Goal: Communication & Community: Answer question/provide support

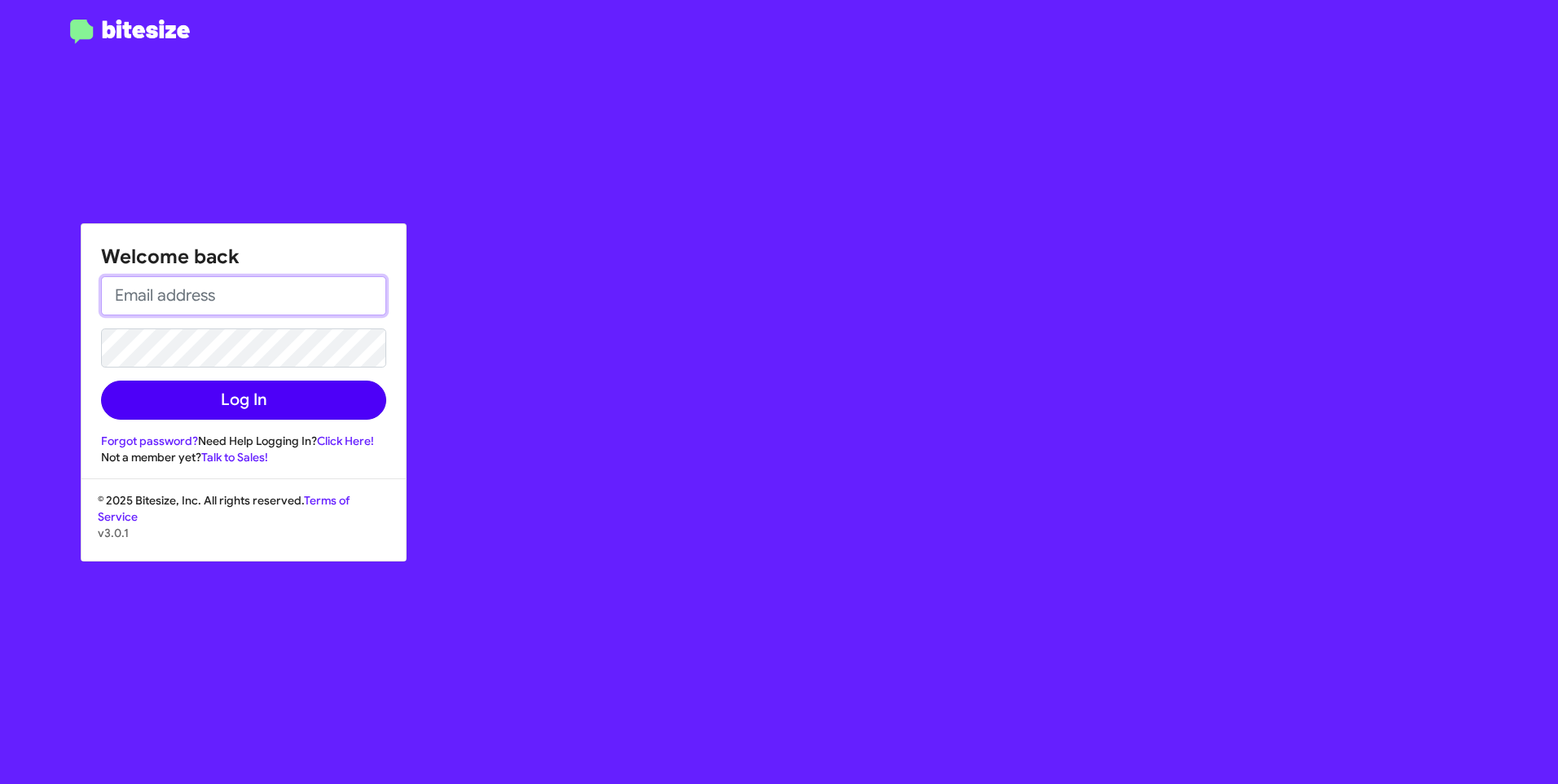
type input "[EMAIL_ADDRESS][DOMAIN_NAME]"
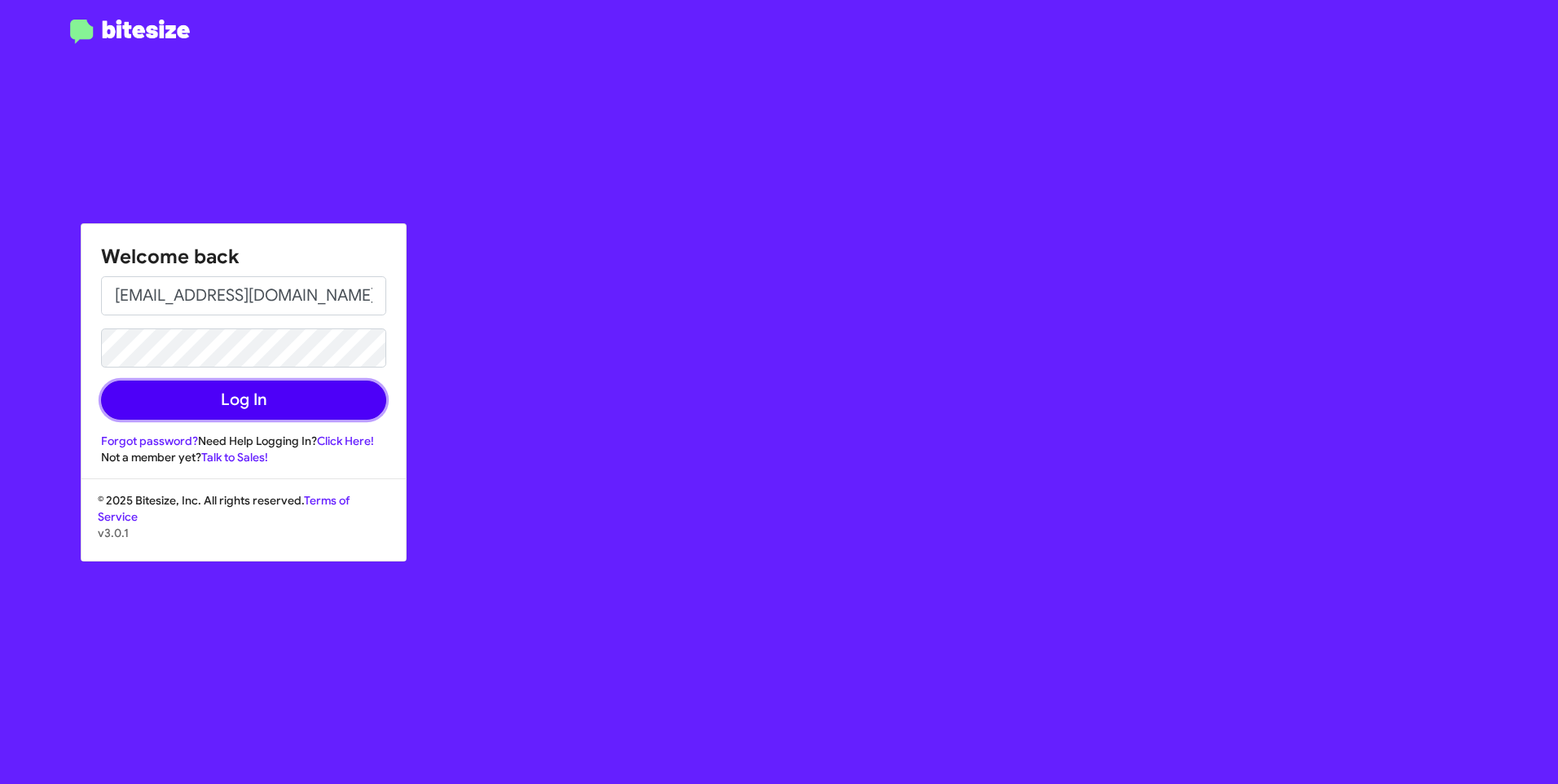
click at [189, 418] on button "Log In" at bounding box center [243, 401] width 285 height 40
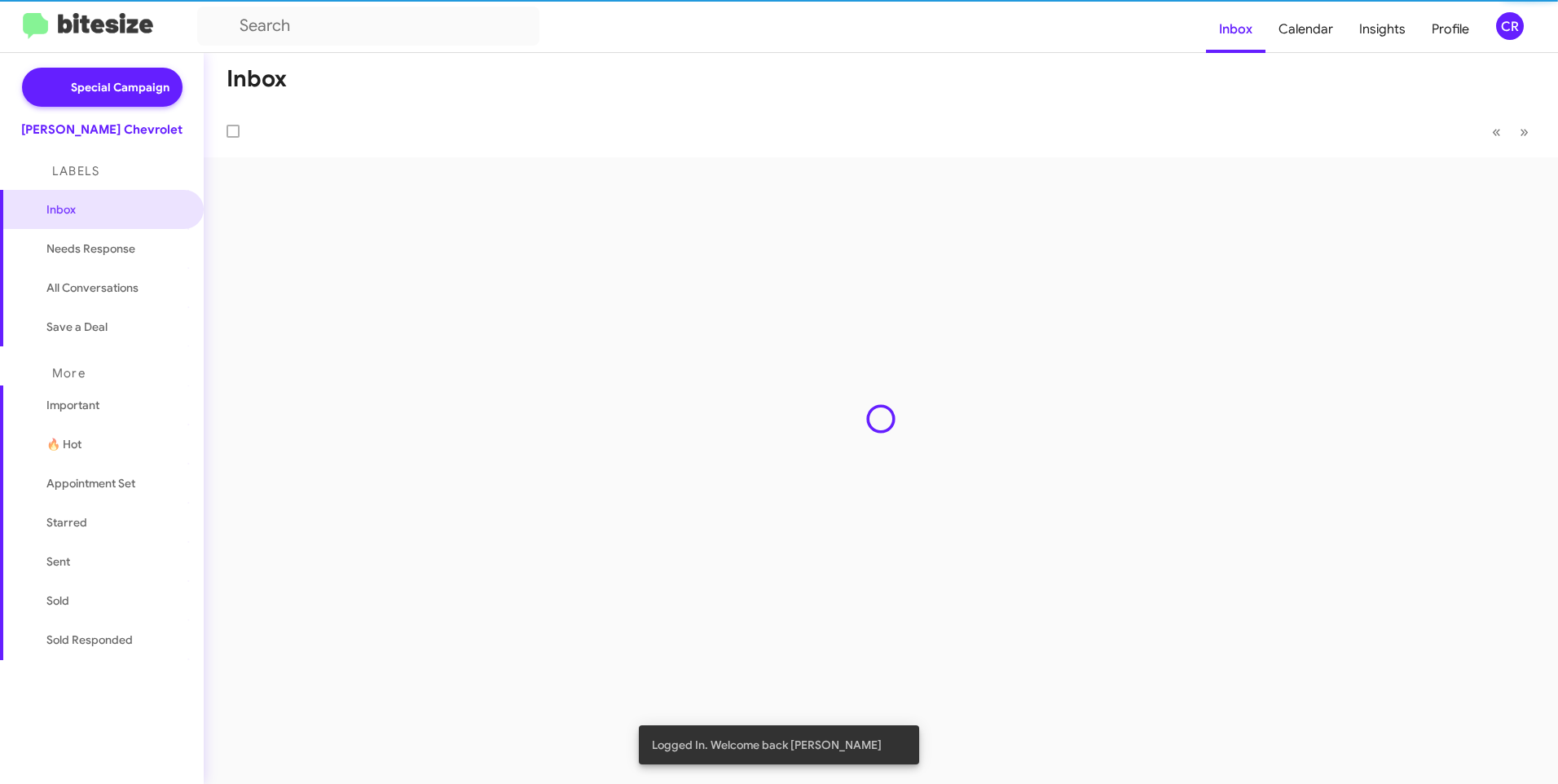
click at [206, 395] on div "Inbox « Previous » Next" at bounding box center [881, 418] width 1355 height 731
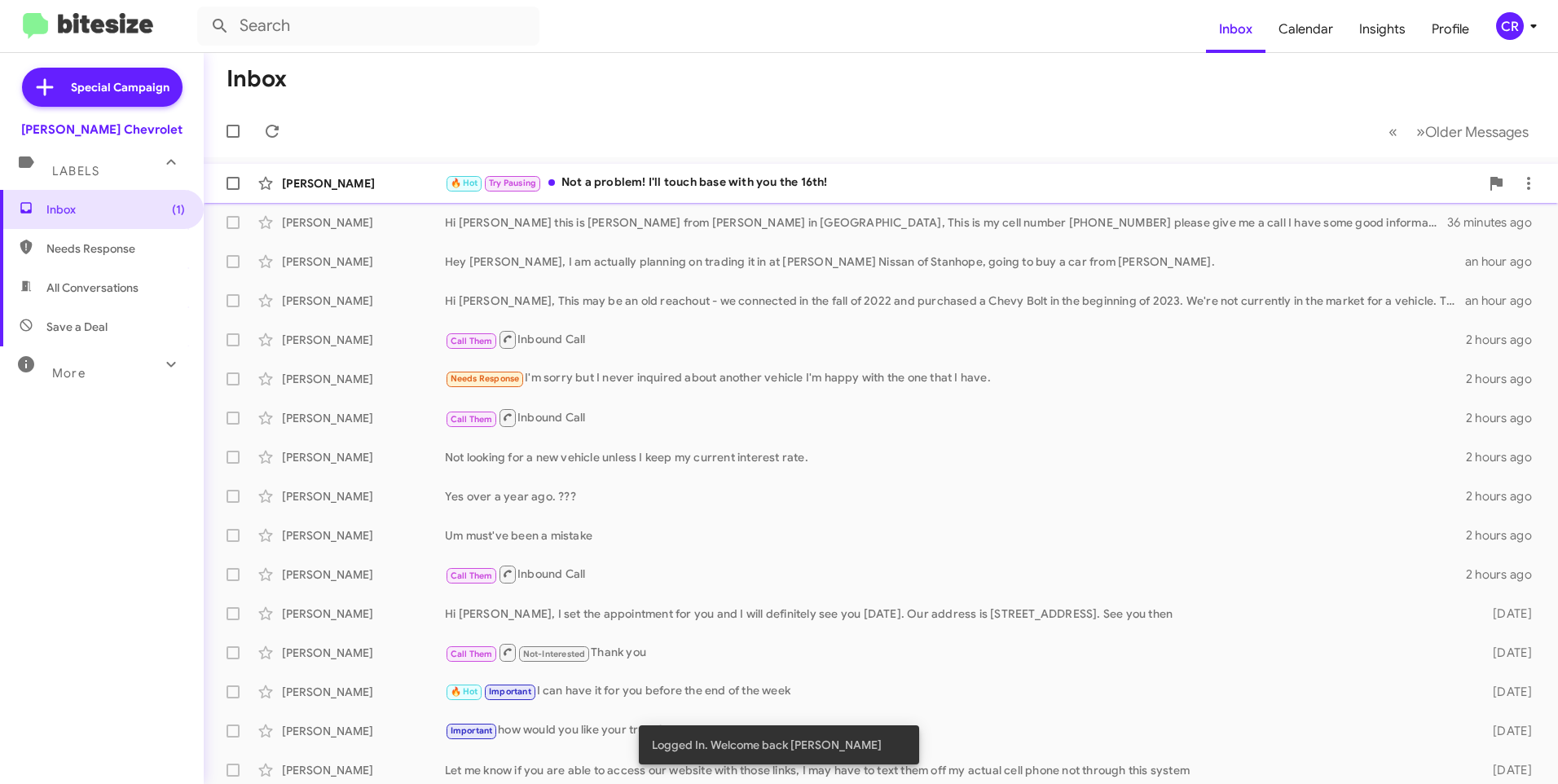
click at [637, 181] on div "🔥 Hot Try Pausing Not a problem! I'll touch base with you the 16th!" at bounding box center [962, 182] width 1035 height 19
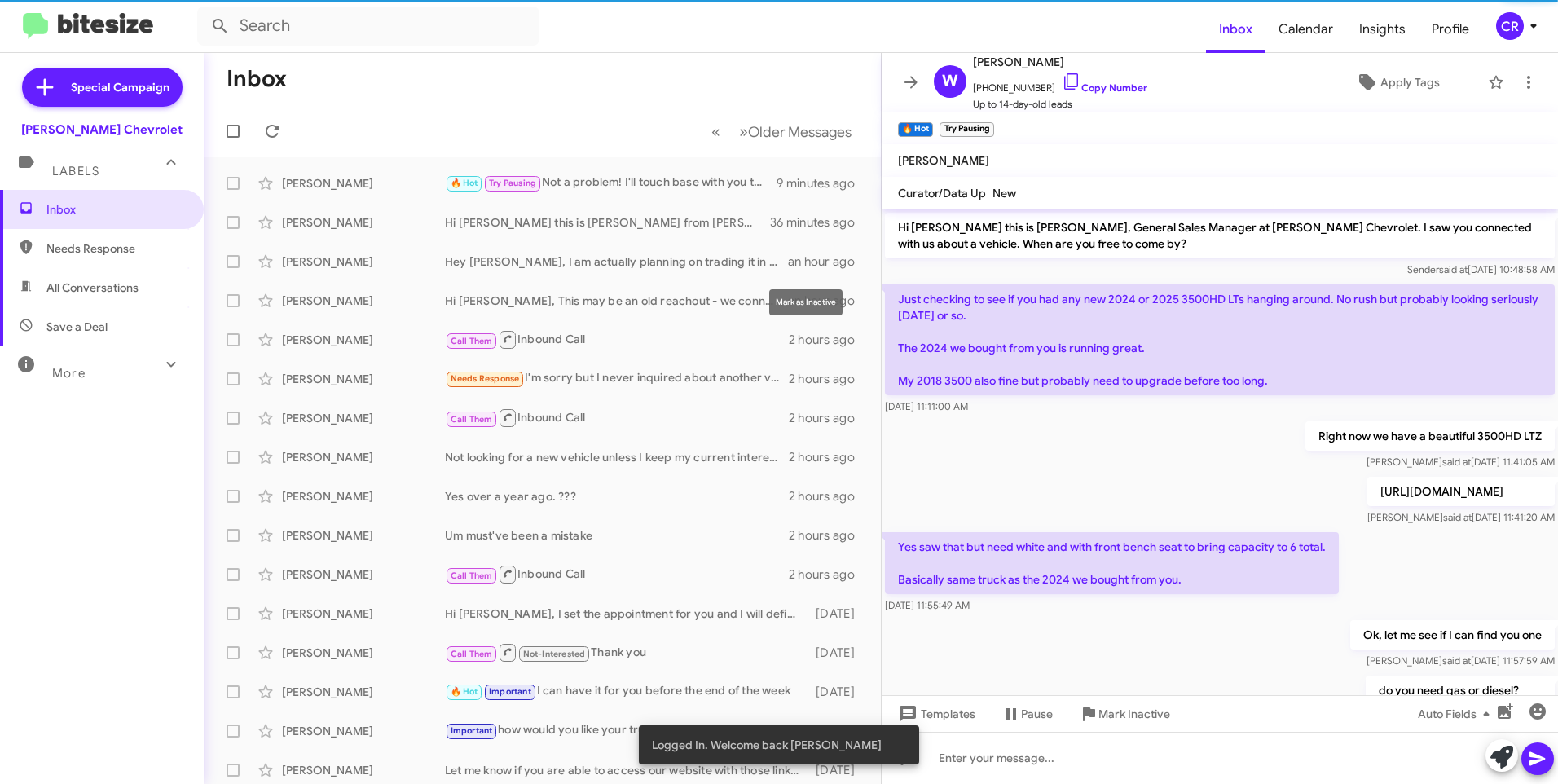
scroll to position [256, 0]
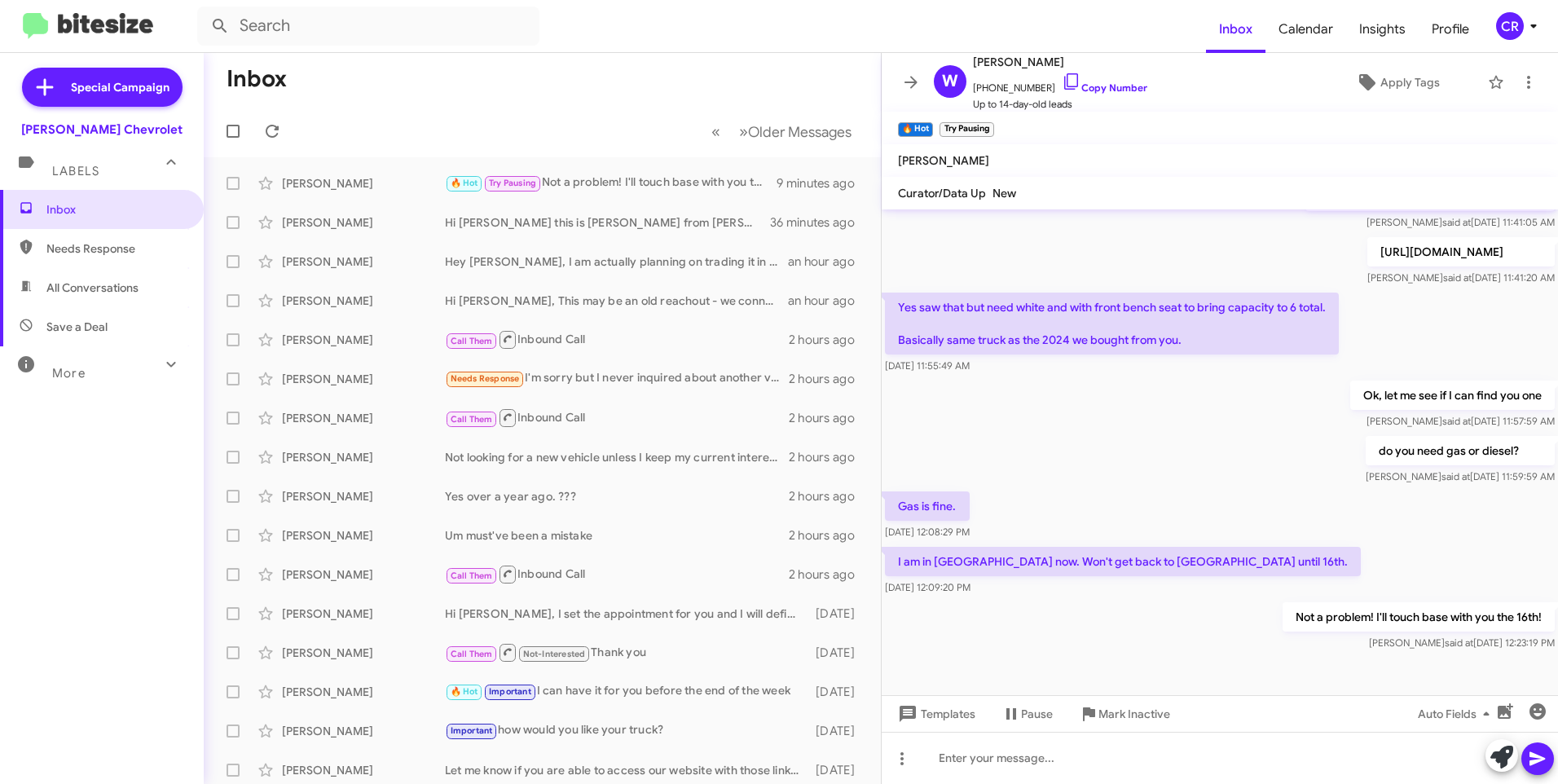
click at [128, 236] on span "Needs Response" at bounding box center [102, 249] width 204 height 40
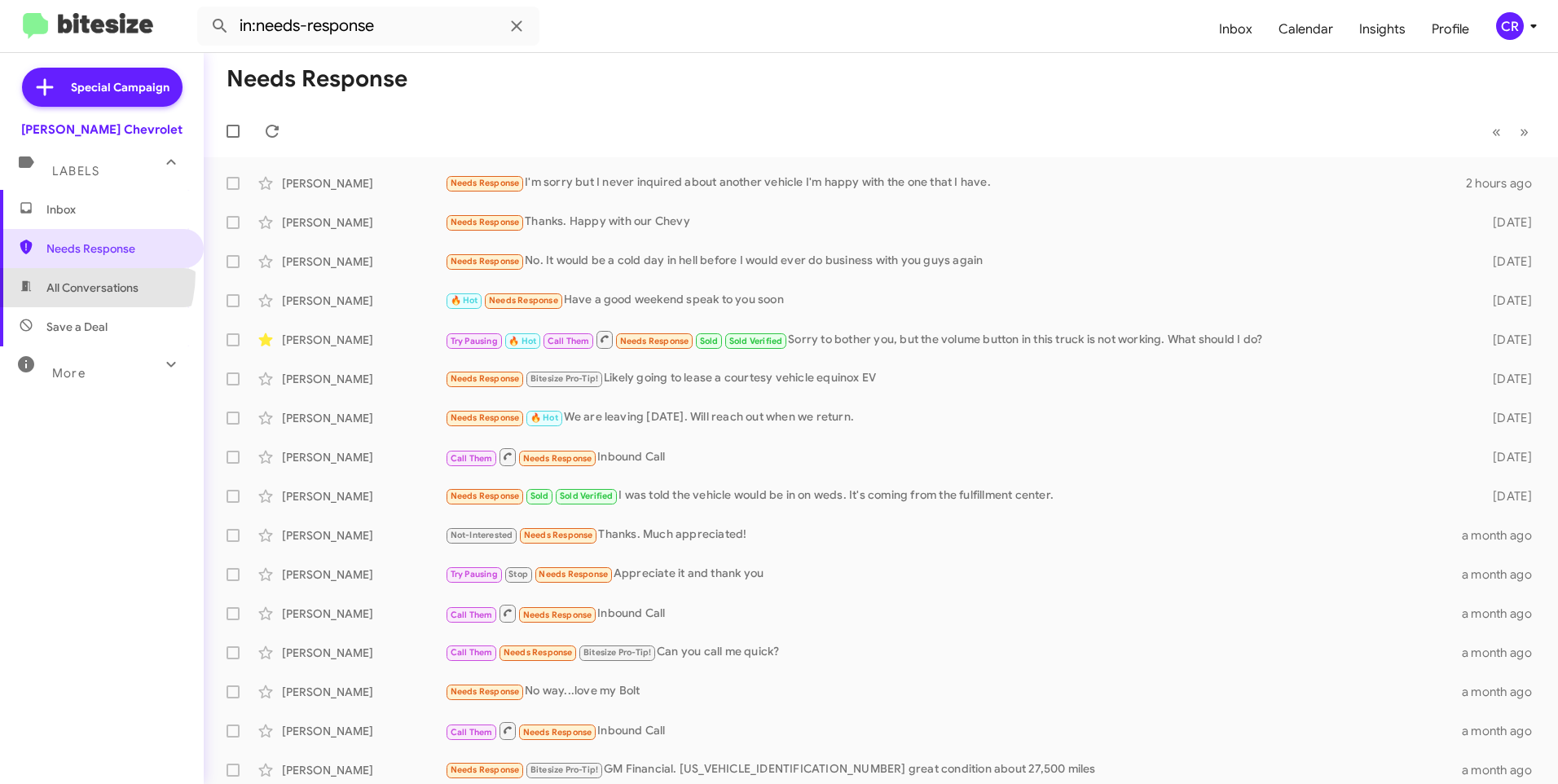
click at [67, 275] on span "All Conversations" at bounding box center [102, 287] width 204 height 40
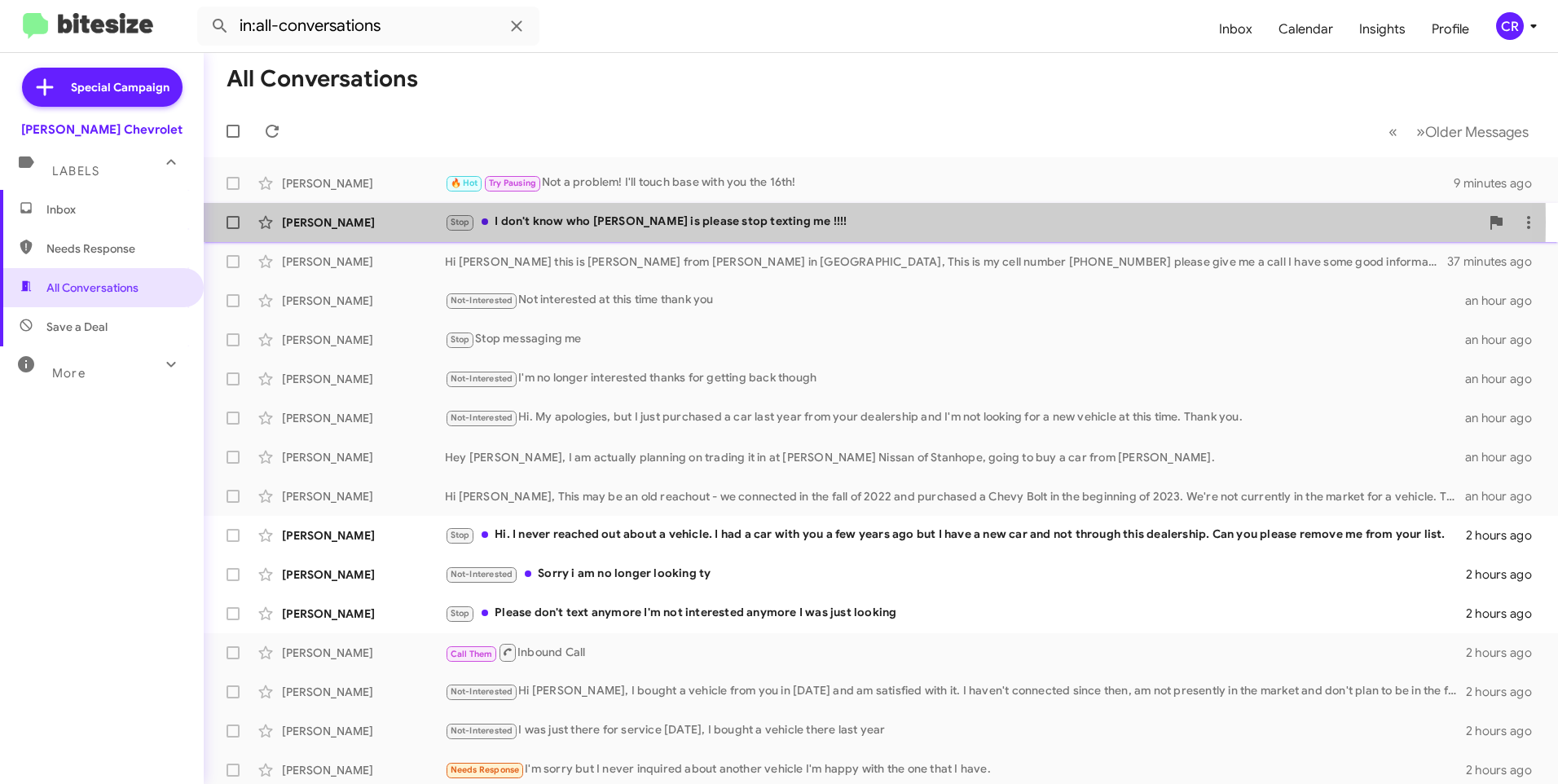
click at [607, 222] on div "Stop I don't know who [PERSON_NAME] is please stop texting me !!!!" at bounding box center [962, 222] width 1035 height 19
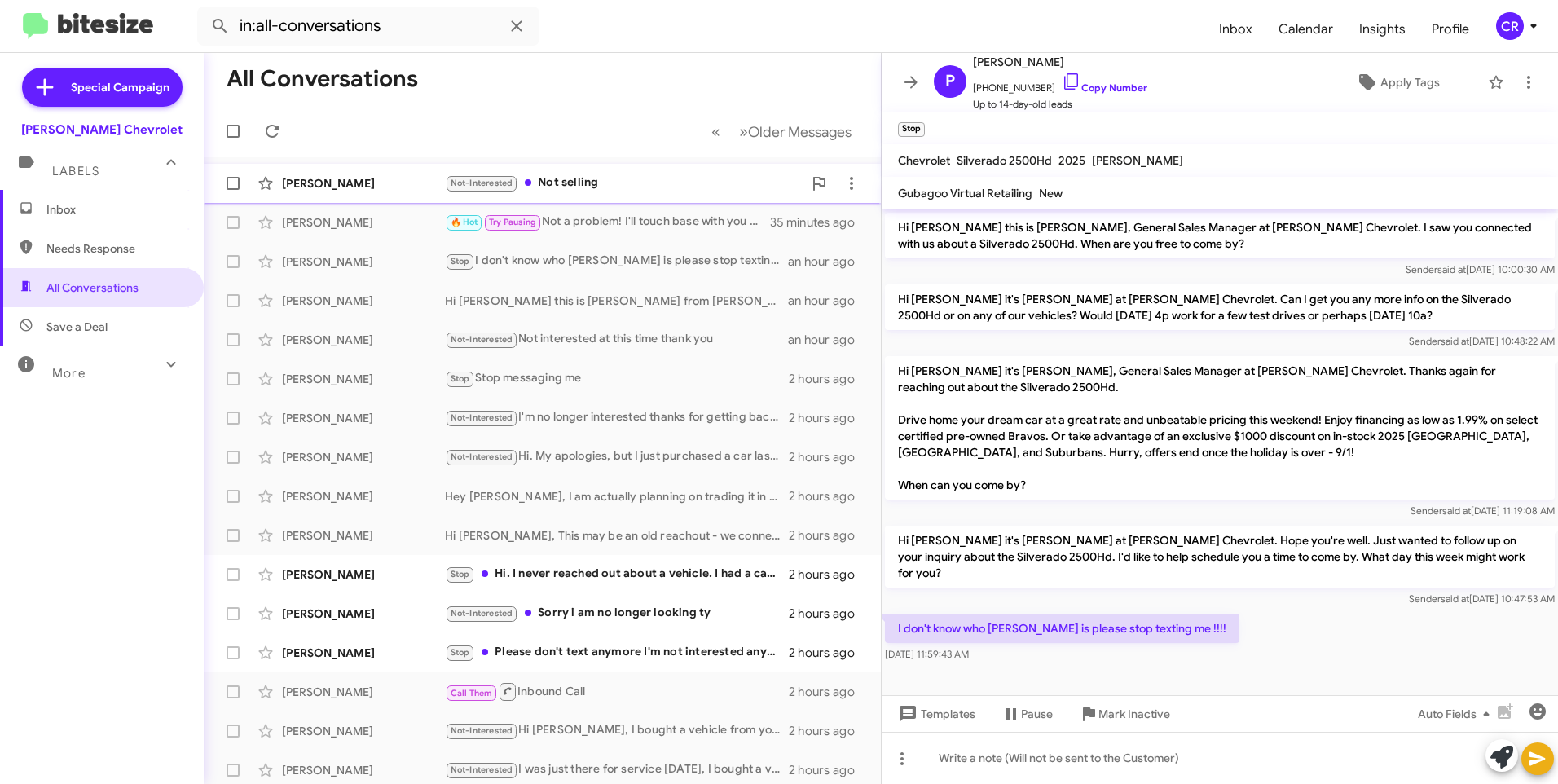
click at [561, 178] on div "Not-Interested Not selling" at bounding box center [624, 182] width 358 height 19
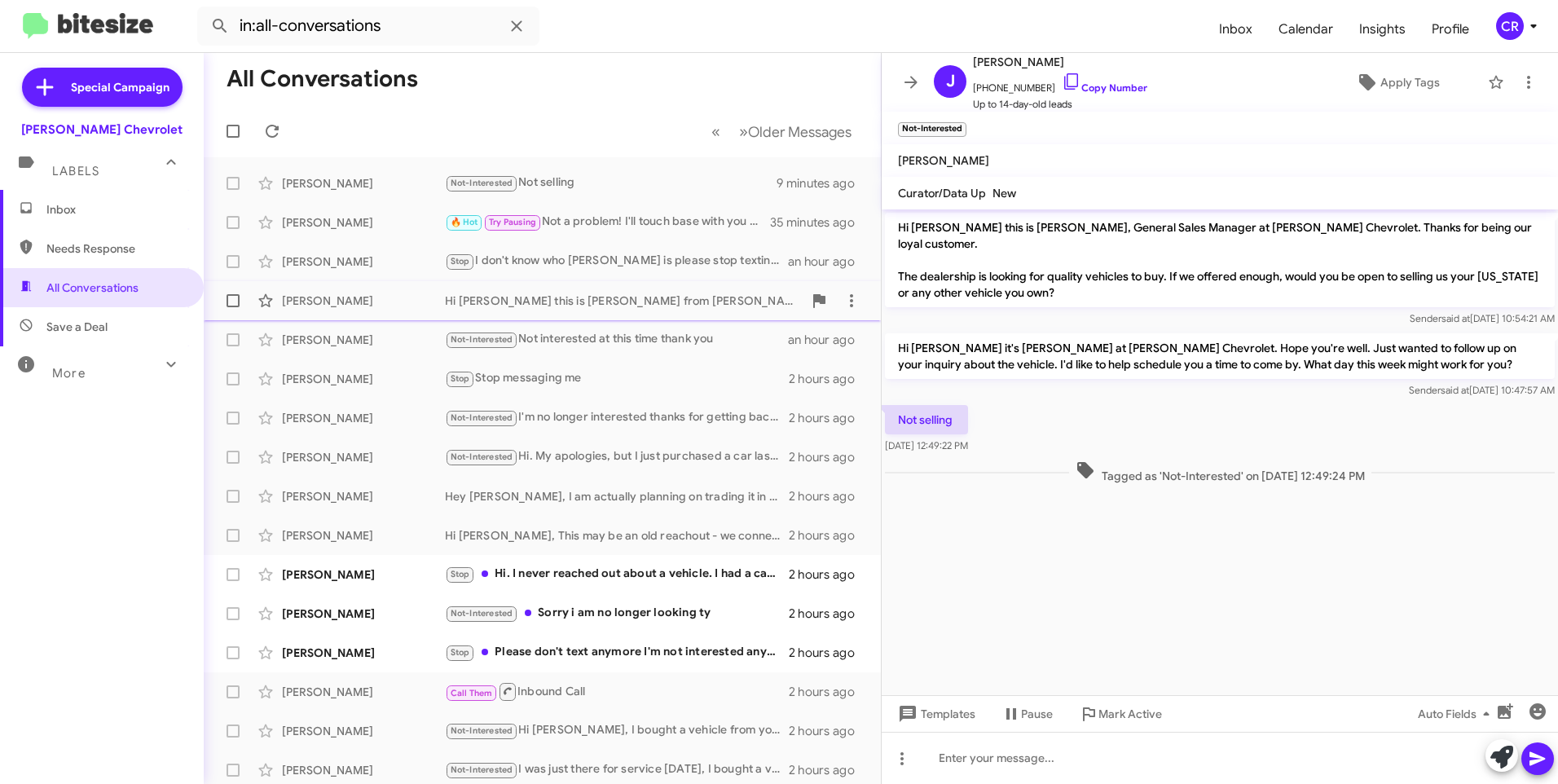
click at [589, 298] on div "Hi [PERSON_NAME] this is [PERSON_NAME] from [PERSON_NAME] in [GEOGRAPHIC_DATA],…" at bounding box center [624, 301] width 358 height 16
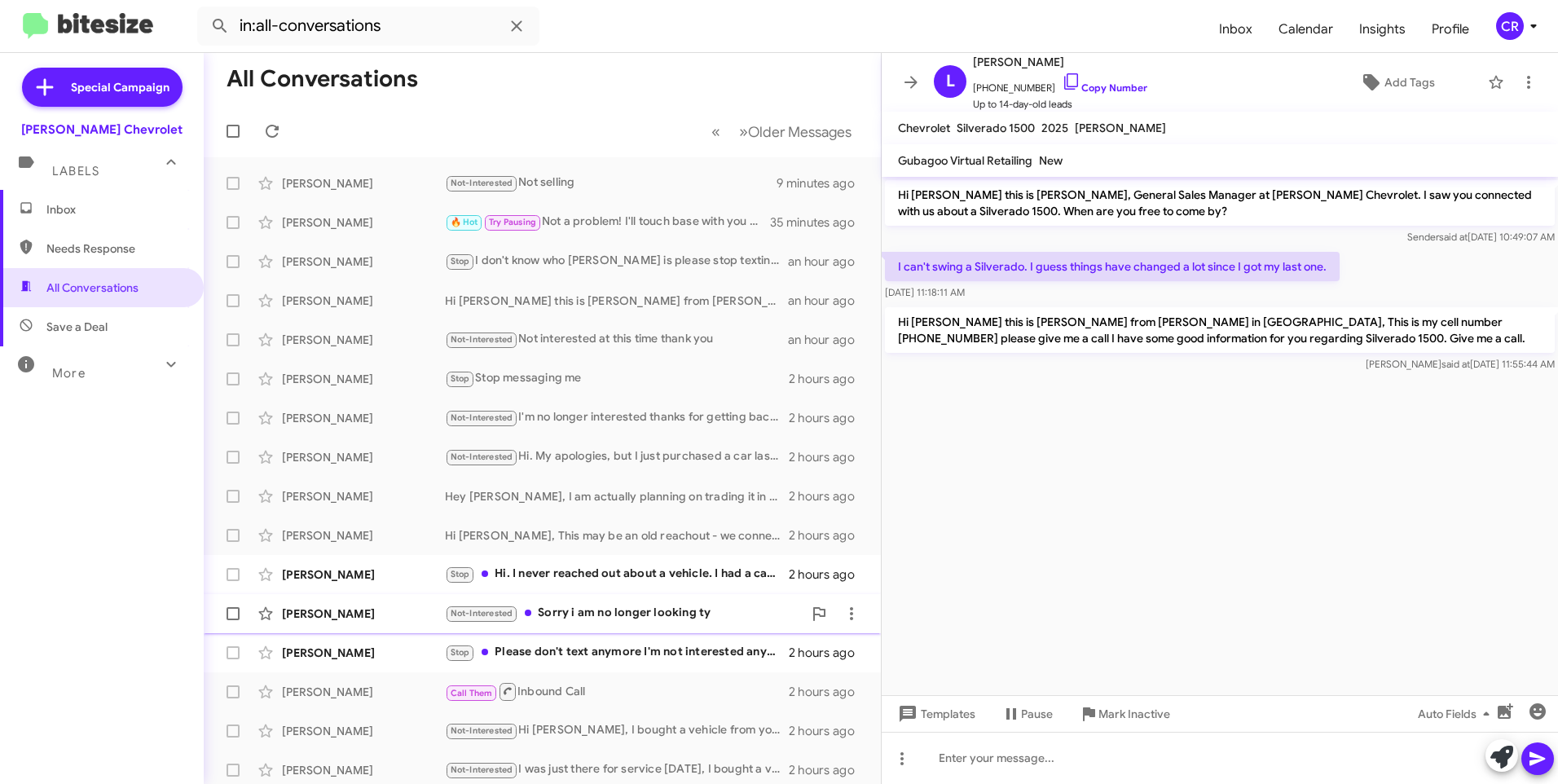
click at [585, 614] on div "Not-Interested Sorry i am no longer looking ty" at bounding box center [624, 612] width 358 height 19
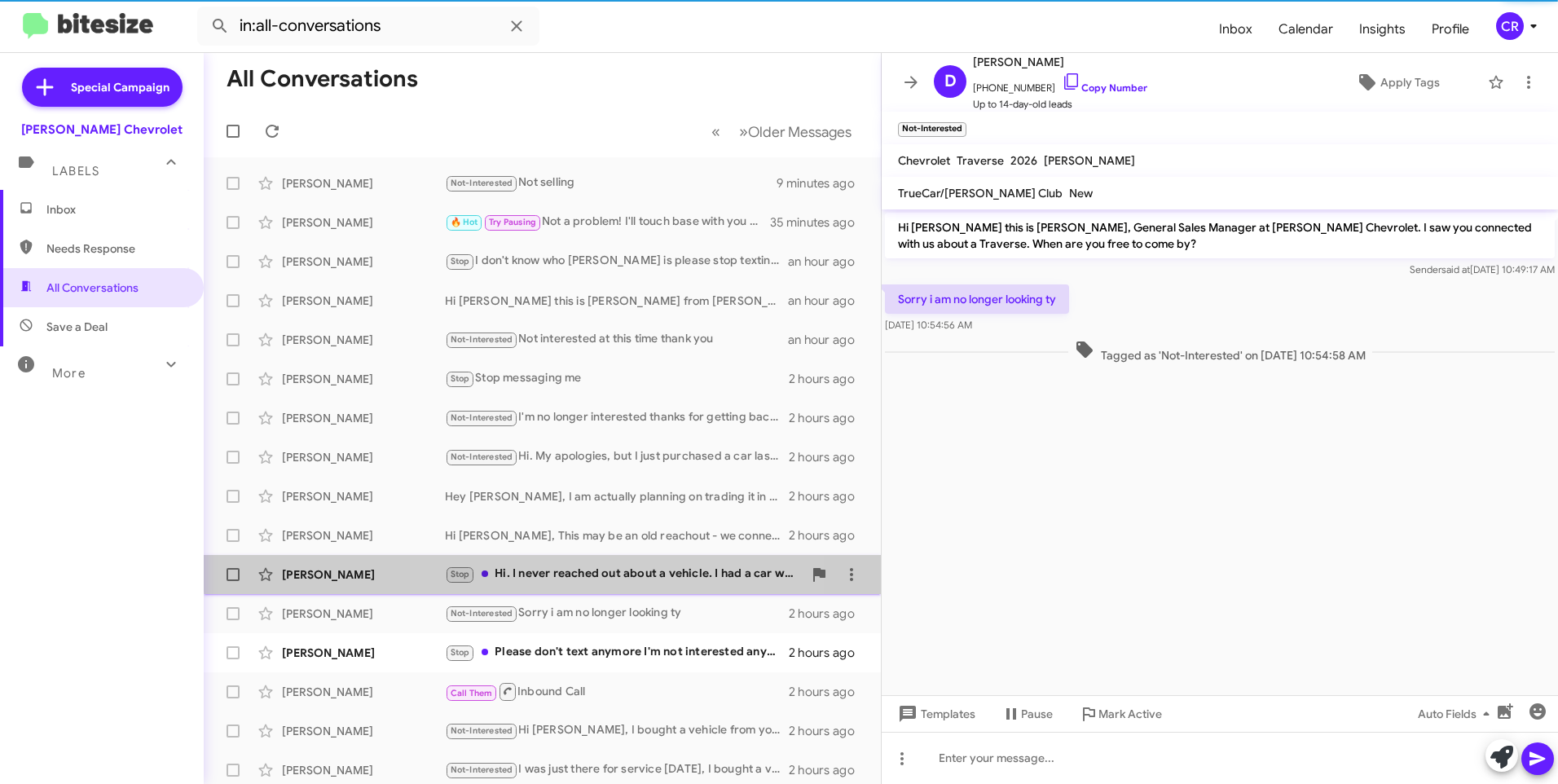
click at [579, 557] on span "[PERSON_NAME] Stop Hi. I never reached out about a vehicle. I had a car with yo…" at bounding box center [543, 575] width 677 height 40
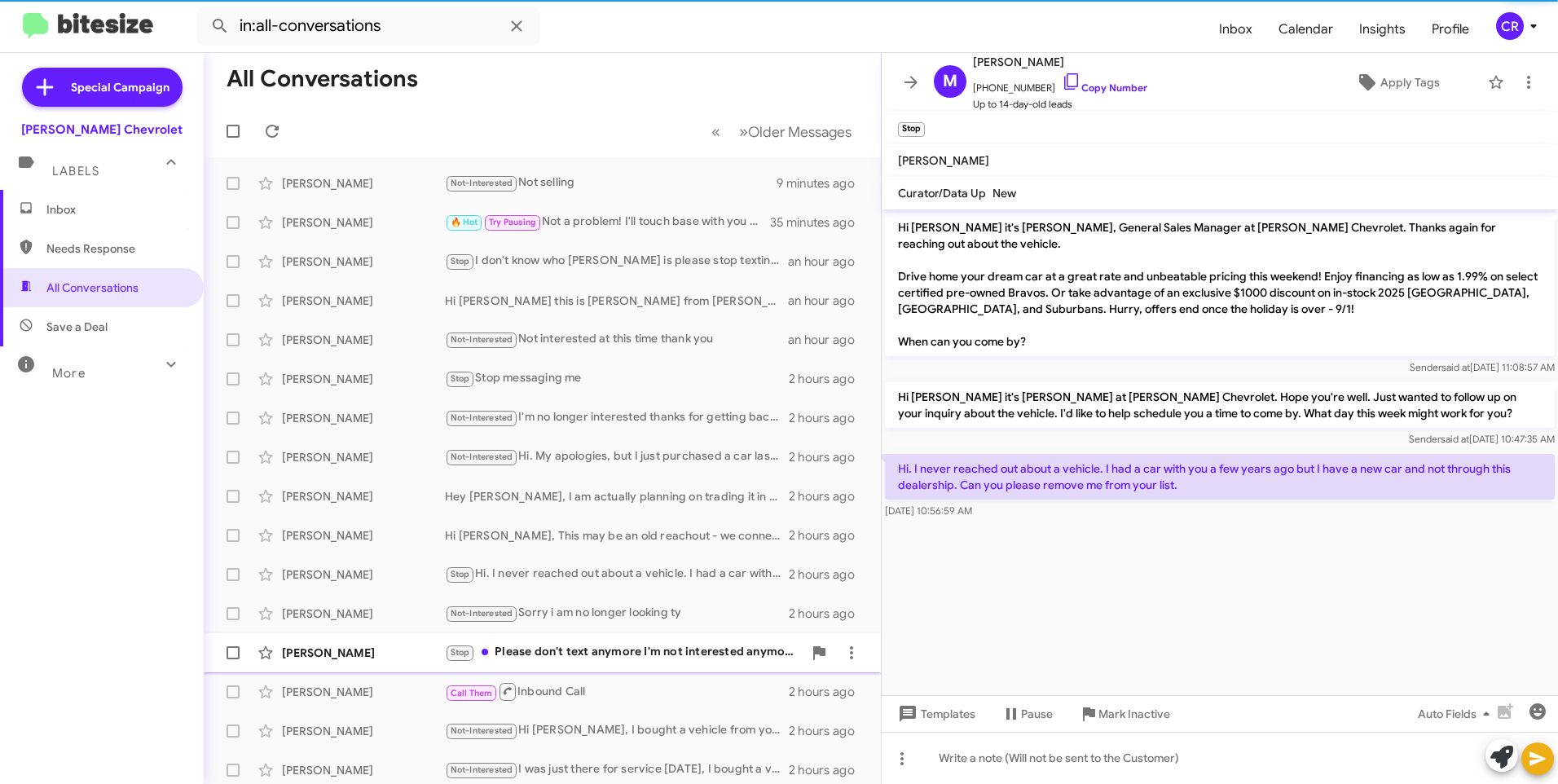
click at [559, 637] on mat-action-list "[PERSON_NAME] Not-Interested Not selling 9 minutes ago [PERSON_NAME] 🔥 Hot Try …" at bounding box center [543, 551] width 677 height 788
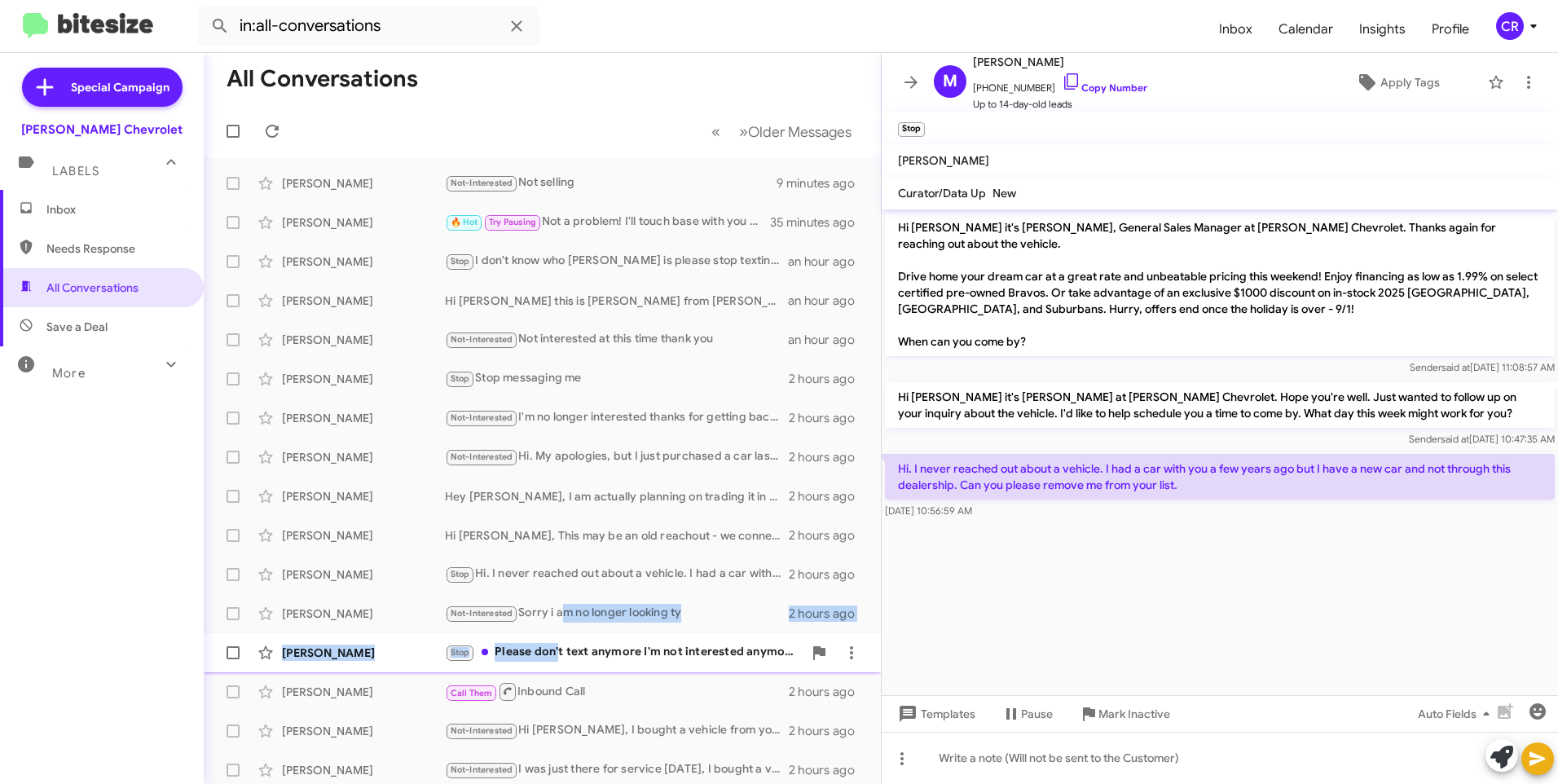
drag, startPoint x: 559, startPoint y: 637, endPoint x: 550, endPoint y: 649, distance: 15.0
click at [550, 649] on div "Stop Please don't text anymore I'm not interested anymore I was just looking" at bounding box center [624, 652] width 358 height 19
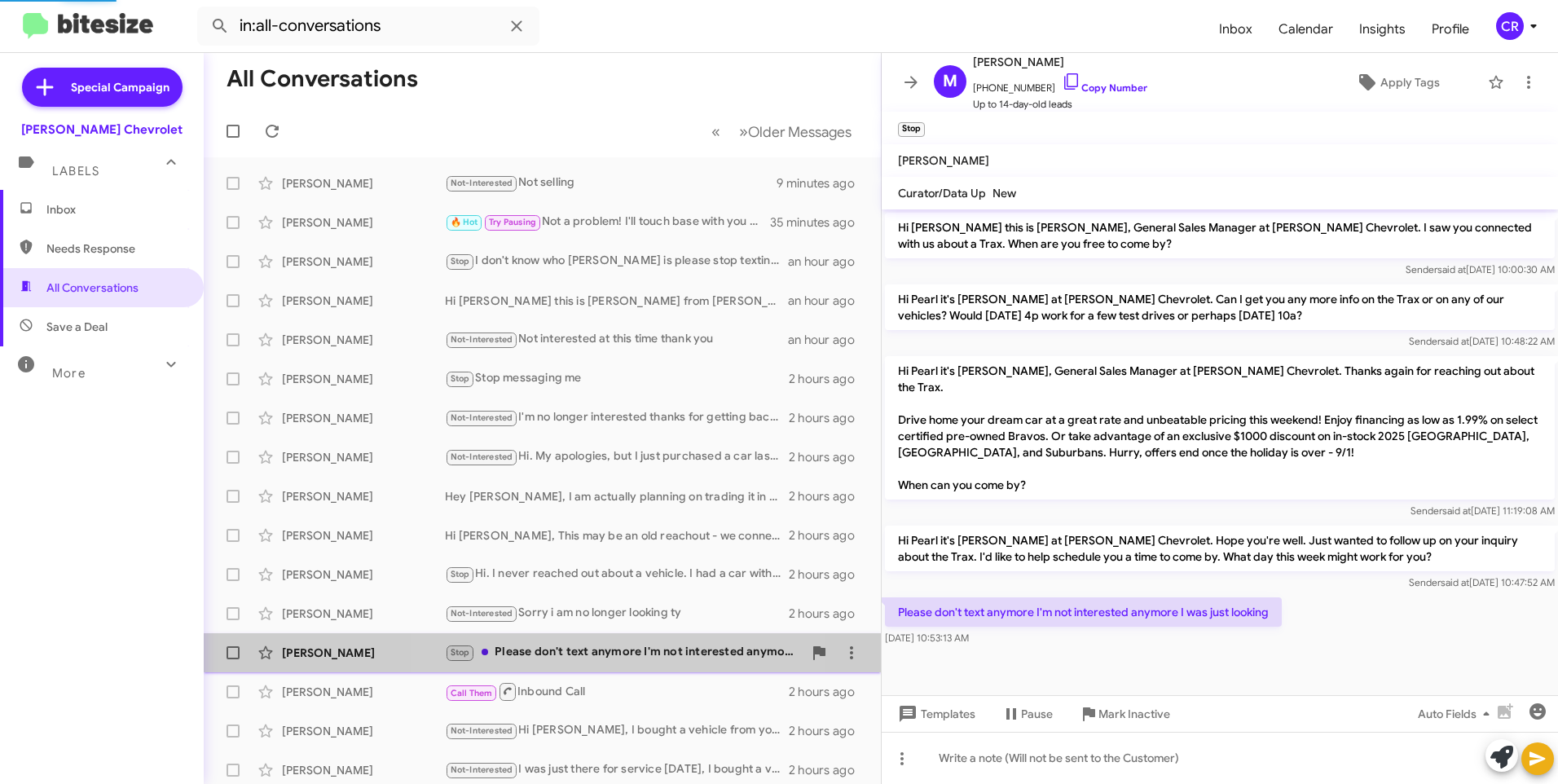
click at [552, 652] on div "Stop Please don't text anymore I'm not interested anymore I was just looking" at bounding box center [624, 652] width 358 height 19
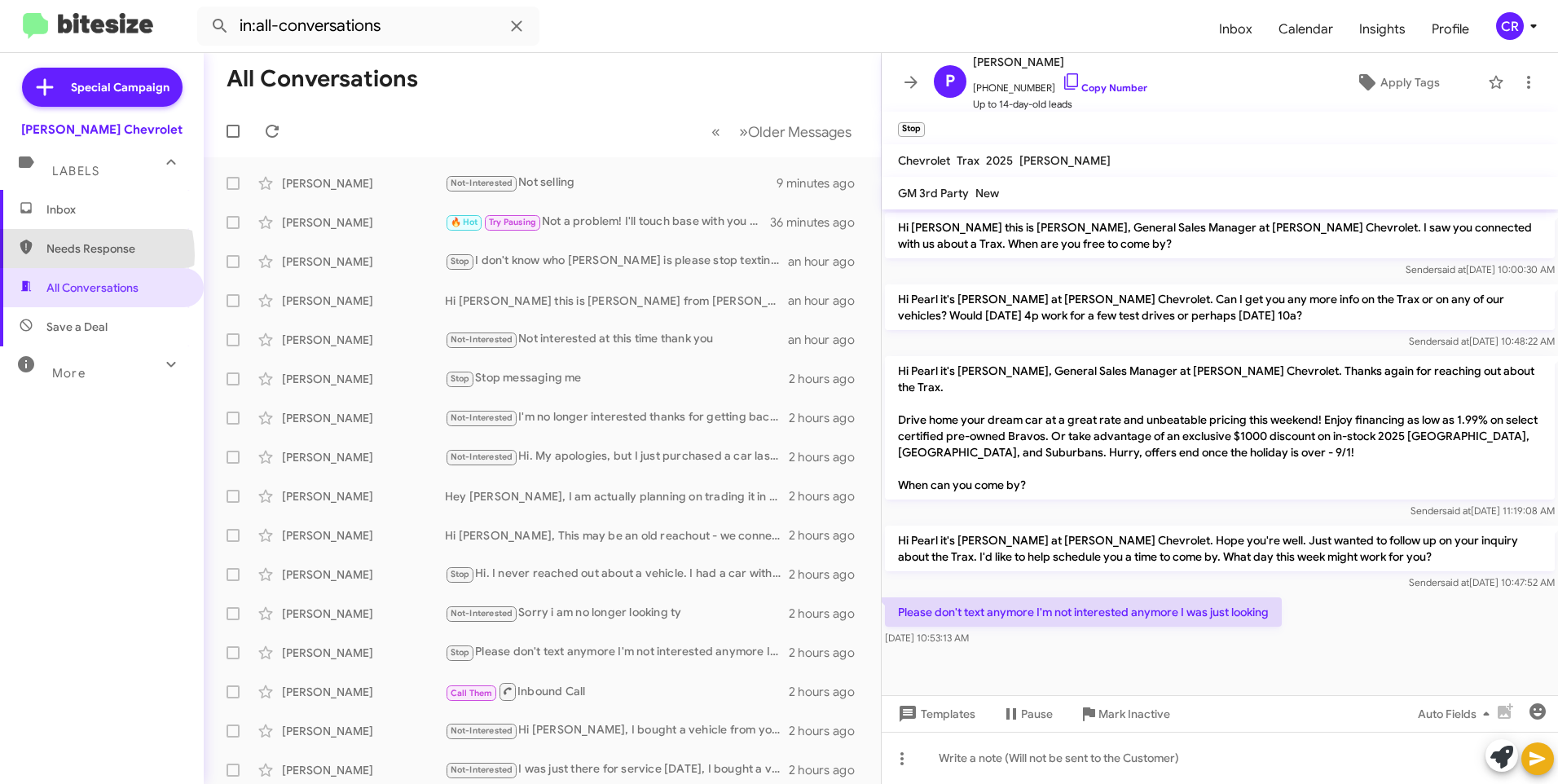
click at [77, 254] on span "Needs Response" at bounding box center [116, 249] width 138 height 16
type input "in:needs-response"
